Goal: Transaction & Acquisition: Purchase product/service

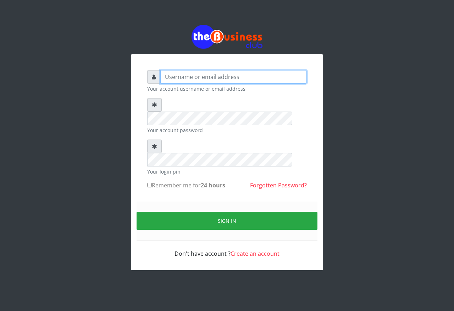
click at [190, 77] on input "text" at bounding box center [233, 76] width 146 height 13
type input "Samgold21"
click at [207, 168] on small "Your login pin" at bounding box center [227, 171] width 160 height 7
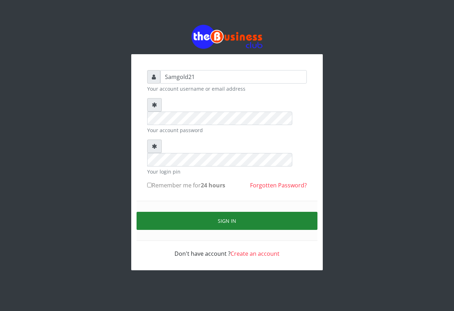
click at [242, 212] on button "Sign in" at bounding box center [227, 221] width 181 height 18
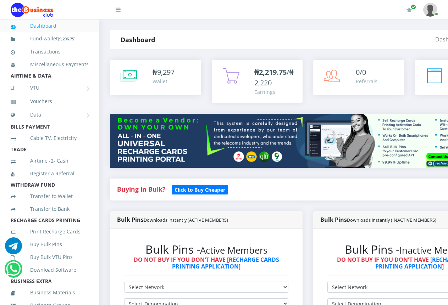
scroll to position [142, 0]
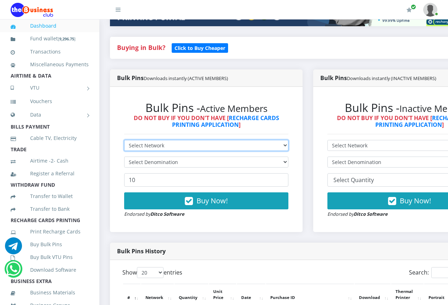
click at [288, 140] on select "Select Network MTN Globacom 9Mobile Airtel" at bounding box center [206, 145] width 164 height 11
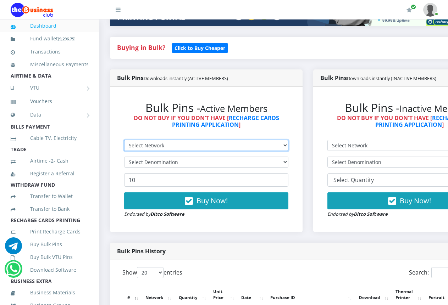
select select "Airtel"
click at [124, 140] on select "Select Network MTN Globacom 9Mobile Airtel" at bounding box center [206, 145] width 164 height 11
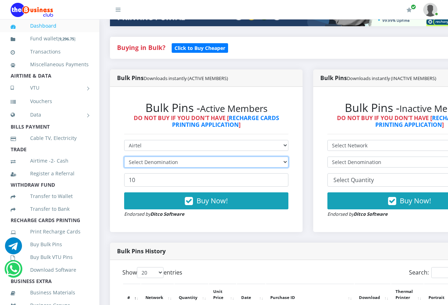
click at [288, 157] on select "Select Denomination" at bounding box center [206, 162] width 164 height 11
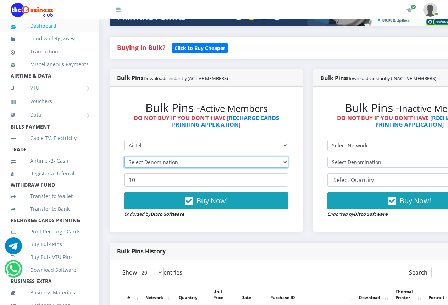
click at [288, 157] on select "Select Denomination" at bounding box center [206, 162] width 164 height 11
click at [265, 243] on div "Bulk Pins History" at bounding box center [308, 251] width 396 height 17
click at [288, 157] on select "Select Denomination" at bounding box center [206, 162] width 164 height 11
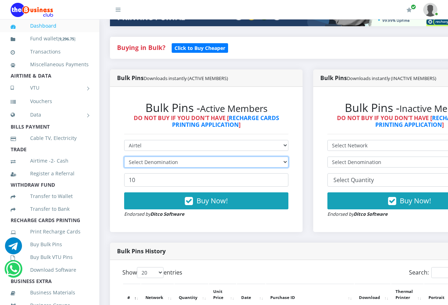
click at [288, 157] on select "Select Denomination" at bounding box center [206, 162] width 164 height 11
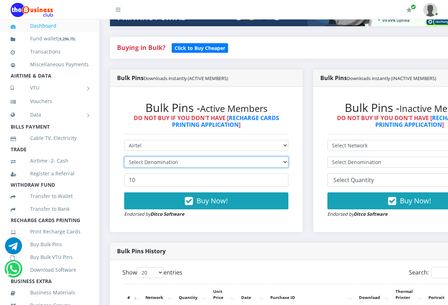
click at [288, 157] on select "Select Denomination" at bounding box center [206, 162] width 164 height 11
click at [124, 157] on select "Select Denomination" at bounding box center [206, 162] width 164 height 11
click at [288, 157] on select "Select Denomination" at bounding box center [206, 162] width 164 height 11
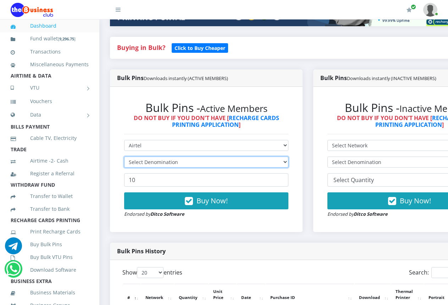
click at [124, 157] on select "Select Denomination" at bounding box center [206, 162] width 164 height 11
click at [288, 157] on select "Select Denomination" at bounding box center [206, 162] width 164 height 11
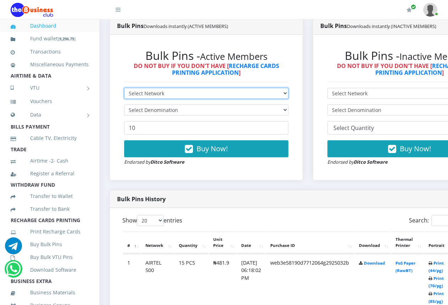
click at [288, 88] on select "Select Network MTN Globacom 9Mobile Airtel" at bounding box center [206, 93] width 164 height 11
select select "Airtel"
click at [124, 88] on select "Select Network MTN Globacom 9Mobile Airtel" at bounding box center [206, 93] width 164 height 11
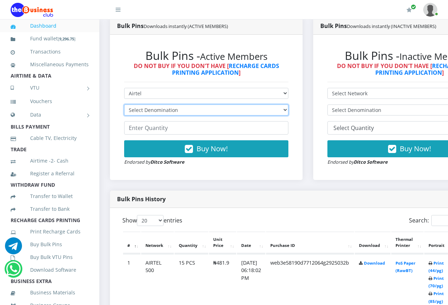
click at [288, 105] on select "Select Denomination Airtel NGN100 - ₦96.38 Airtel NGN200 - ₦192.76 Airtel NGN50…" at bounding box center [206, 110] width 164 height 11
select select "192.76-200"
click at [124, 105] on select "Select Denomination Airtel NGN100 - ₦96.38 Airtel NGN200 - ₦192.76 Airtel NGN50…" at bounding box center [206, 110] width 164 height 11
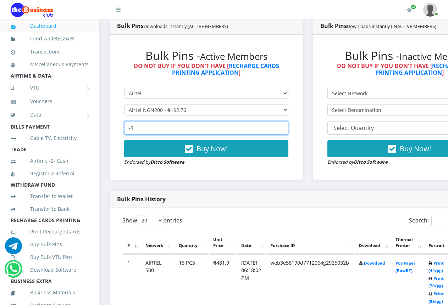
type input "-1"
click at [288, 124] on input "-1" at bounding box center [206, 127] width 164 height 13
click at [248, 122] on input "-1" at bounding box center [206, 127] width 164 height 13
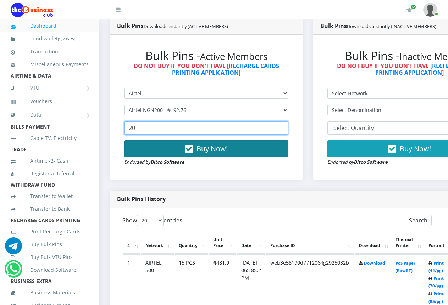
type input "20"
click at [209, 144] on span "Buy Now!" at bounding box center [211, 149] width 31 height 10
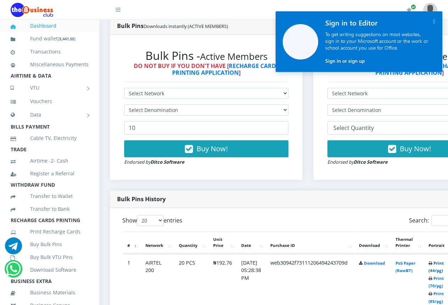
click at [442, 266] on link "Print (44/pg)" at bounding box center [435, 267] width 15 height 13
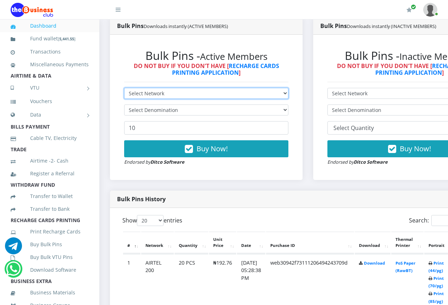
click at [288, 88] on select "Select Network MTN Globacom 9Mobile Airtel" at bounding box center [206, 93] width 164 height 11
select select "Airtel"
click at [124, 88] on select "Select Network MTN Globacom 9Mobile Airtel" at bounding box center [206, 93] width 164 height 11
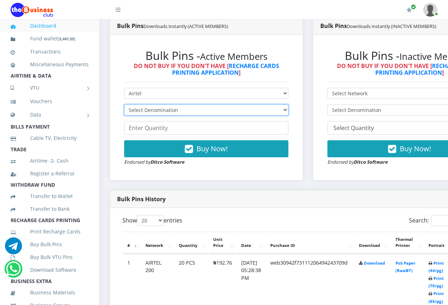
click at [288, 105] on select "Select Denomination Airtel NGN100 - ₦96.38 Airtel NGN200 - ₦192.76 Airtel NGN50…" at bounding box center [206, 110] width 164 height 11
select select "96.38-100"
click at [124, 105] on select "Select Denomination Airtel NGN100 - ₦96.38 Airtel NGN200 - ₦192.76 Airtel NGN50…" at bounding box center [206, 110] width 164 height 11
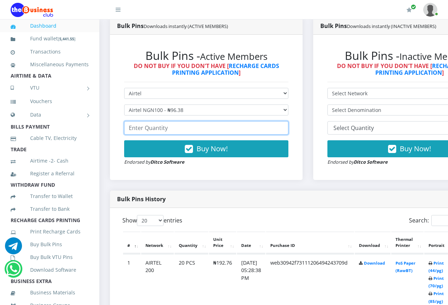
click at [283, 124] on input "number" at bounding box center [206, 127] width 164 height 13
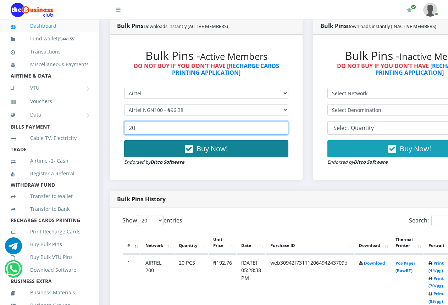
type input "20"
click at [204, 144] on span "Buy Now!" at bounding box center [211, 149] width 31 height 10
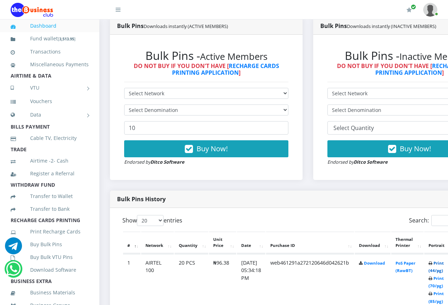
click at [442, 264] on link "Print (44/pg)" at bounding box center [435, 267] width 15 height 13
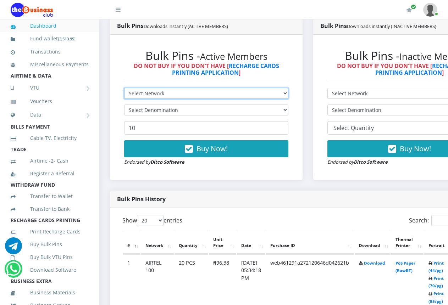
click at [288, 88] on select "Select Network MTN Globacom 9Mobile Airtel" at bounding box center [206, 93] width 164 height 11
select select "MTN"
click at [124, 88] on select "Select Network MTN Globacom 9Mobile Airtel" at bounding box center [206, 93] width 164 height 11
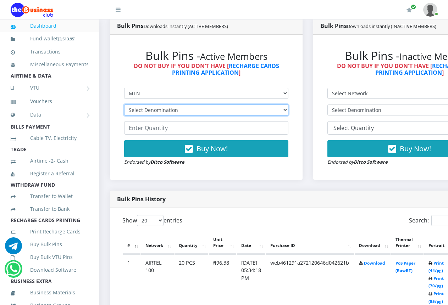
click at [288, 105] on select "Select Denomination MTN NGN100 - ₦96.99 MTN NGN200 - ₦193.98 MTN NGN400 - ₦387.…" at bounding box center [206, 110] width 164 height 11
select select "96.99-100"
click at [124, 105] on select "Select Denomination MTN NGN100 - ₦96.99 MTN NGN200 - ₦193.98 MTN NGN400 - ₦387.…" at bounding box center [206, 110] width 164 height 11
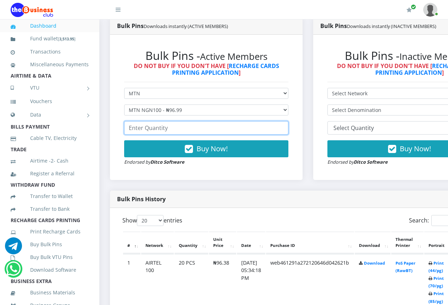
click at [266, 123] on input "number" at bounding box center [206, 127] width 164 height 13
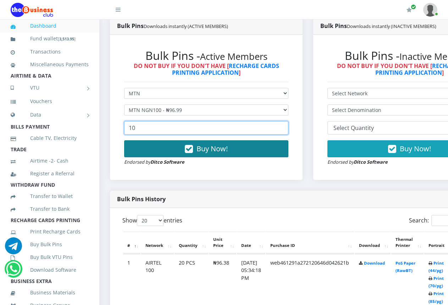
type input "10"
click at [193, 146] on icon "button" at bounding box center [189, 149] width 8 height 7
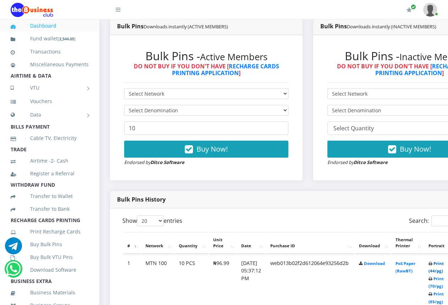
click at [444, 265] on link "Print (44/pg)" at bounding box center [435, 267] width 15 height 13
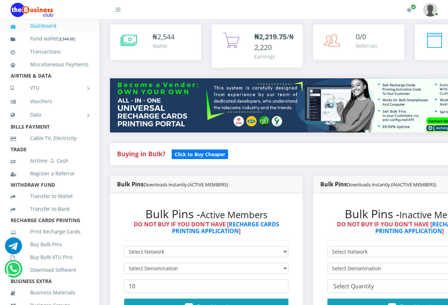
scroll to position [106, 0]
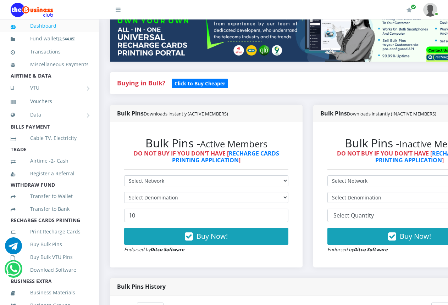
click at [298, 96] on div "Buying in Bulk?   Click to Buy Cheaper" at bounding box center [308, 88] width 406 height 33
click at [218, 176] on select "Select Network MTN Globacom 9Mobile Airtel" at bounding box center [206, 181] width 164 height 11
select select "MTN"
click at [124, 176] on select "Select Network MTN Globacom 9Mobile Airtel" at bounding box center [206, 181] width 164 height 11
click at [181, 192] on select "Select Denomination" at bounding box center [206, 197] width 164 height 11
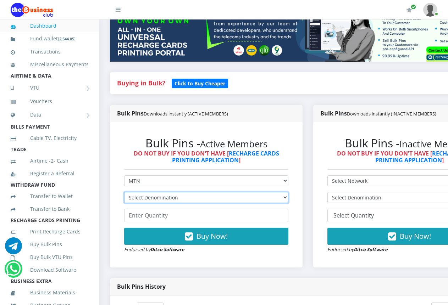
select select "193.98-200"
click at [124, 192] on select "Select Denomination MTN NGN100 - ₦96.99 MTN NGN200 - ₦193.98 MTN NGN400 - ₦387.…" at bounding box center [206, 197] width 164 height 11
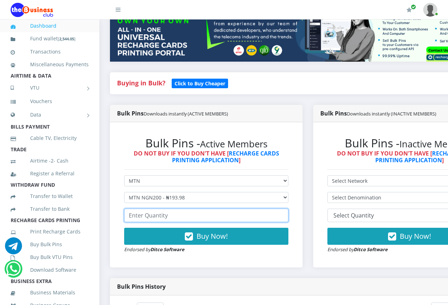
click at [166, 211] on input "number" at bounding box center [206, 215] width 164 height 13
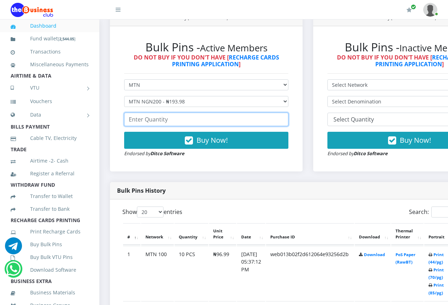
scroll to position [213, 0]
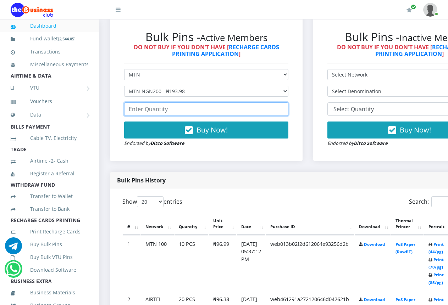
click at [155, 104] on input "number" at bounding box center [206, 108] width 164 height 13
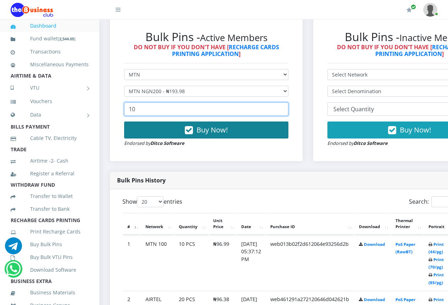
type input "10"
click at [253, 126] on button "Buy Now!" at bounding box center [206, 130] width 164 height 17
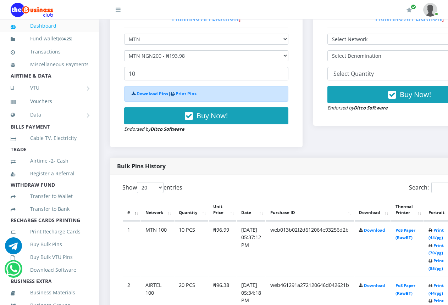
scroll to position [249, 0]
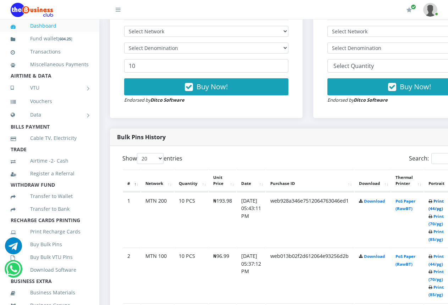
click at [444, 201] on link "Print (44/pg)" at bounding box center [435, 205] width 15 height 13
